Goal: Register for event/course

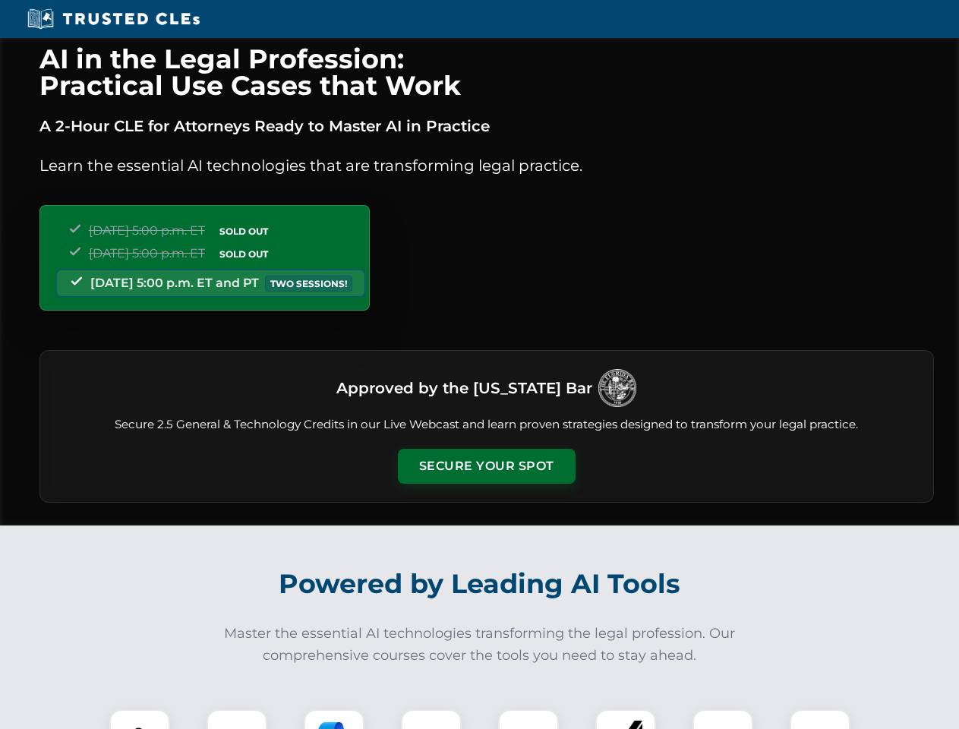
click at [486, 466] on button "Secure Your Spot" at bounding box center [487, 466] width 178 height 35
click at [140, 719] on img at bounding box center [140, 739] width 44 height 44
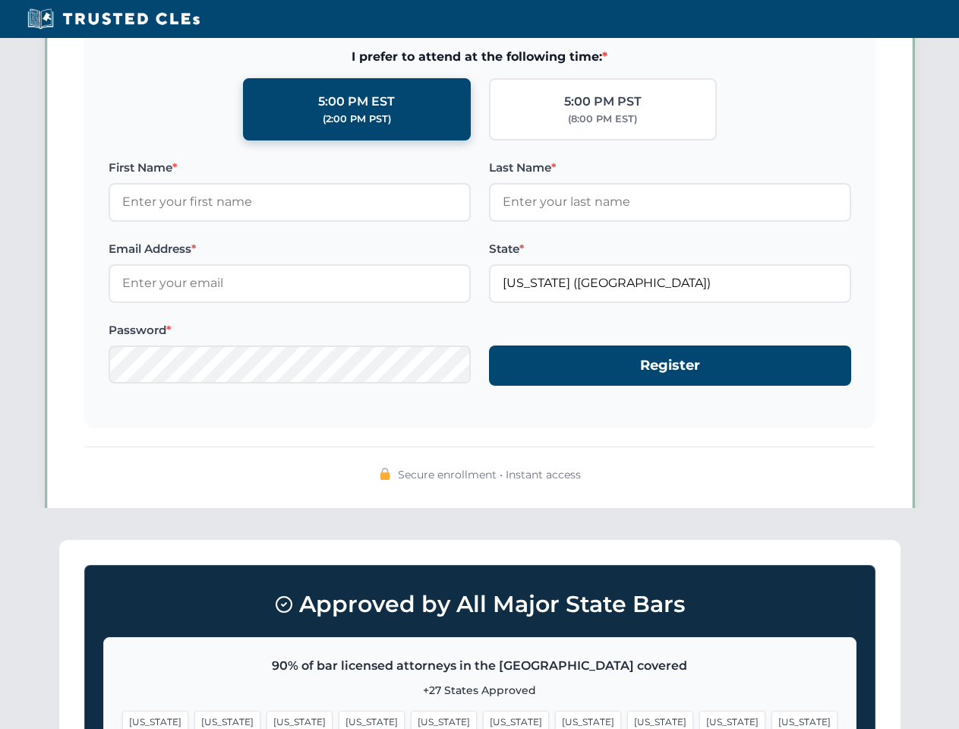
click at [555, 719] on span "[US_STATE]" at bounding box center [588, 722] width 66 height 22
click at [699, 719] on span "[US_STATE]" at bounding box center [732, 722] width 66 height 22
